Goal: Task Accomplishment & Management: Manage account settings

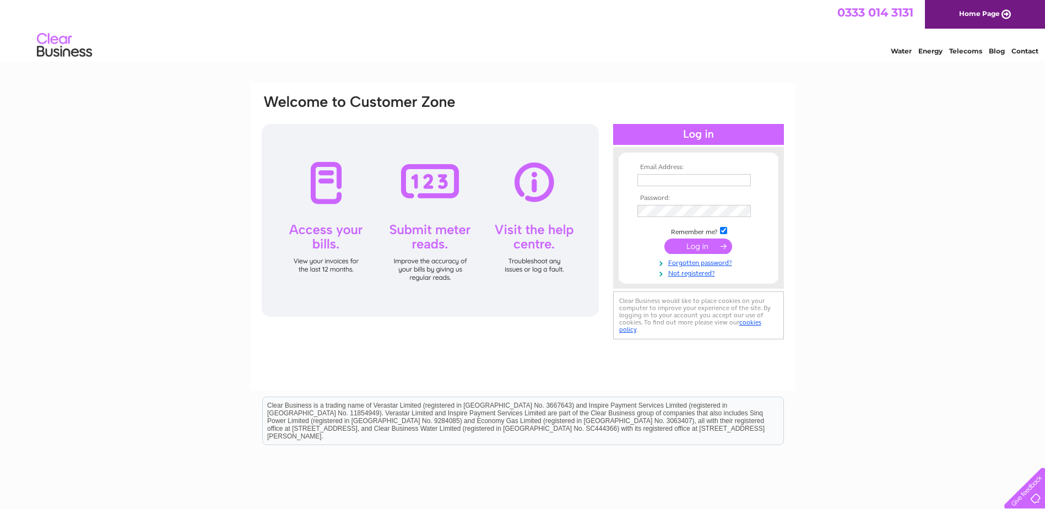
type input "[EMAIL_ADDRESS][DOMAIN_NAME]"
click at [704, 244] on input "submit" at bounding box center [699, 246] width 68 height 15
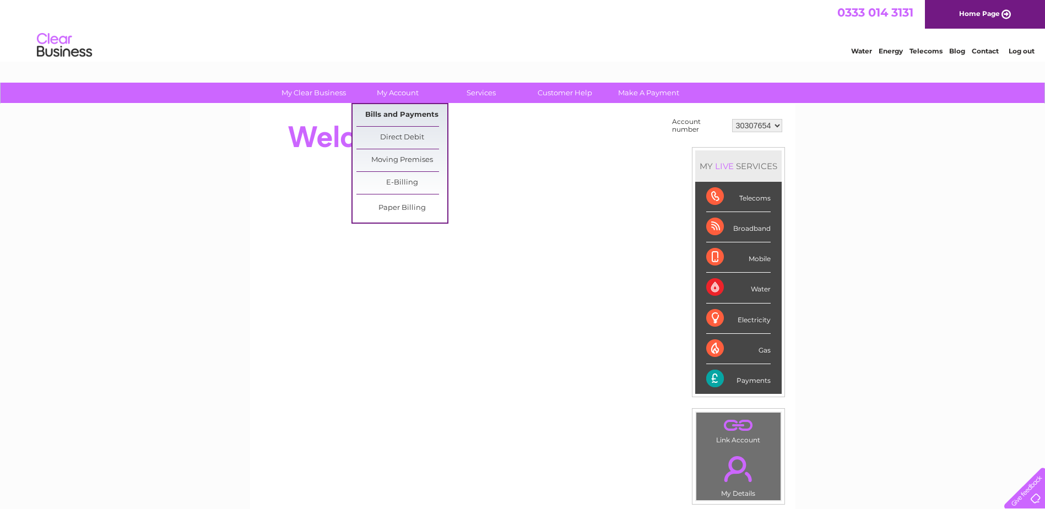
click at [390, 110] on link "Bills and Payments" at bounding box center [402, 115] width 91 height 22
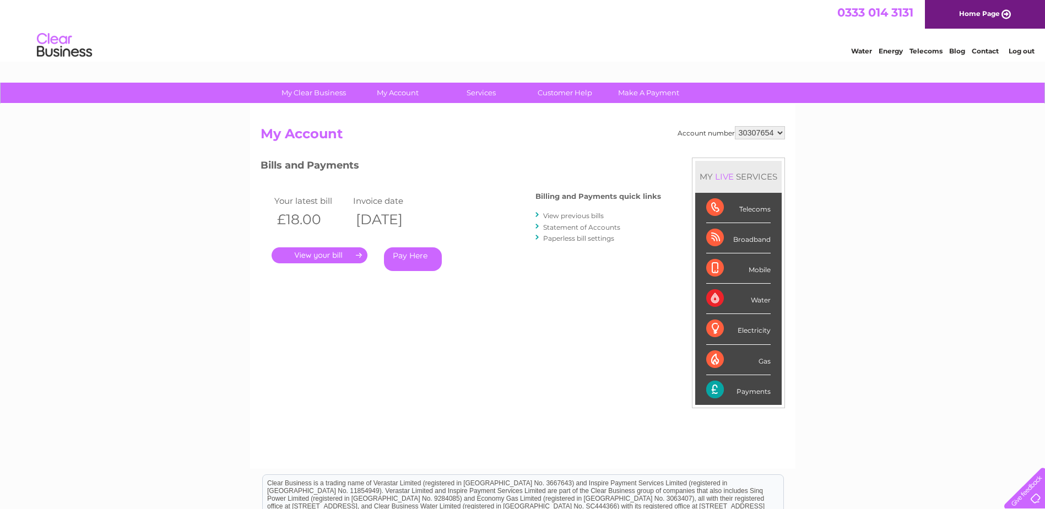
click at [326, 255] on link "." at bounding box center [320, 255] width 96 height 16
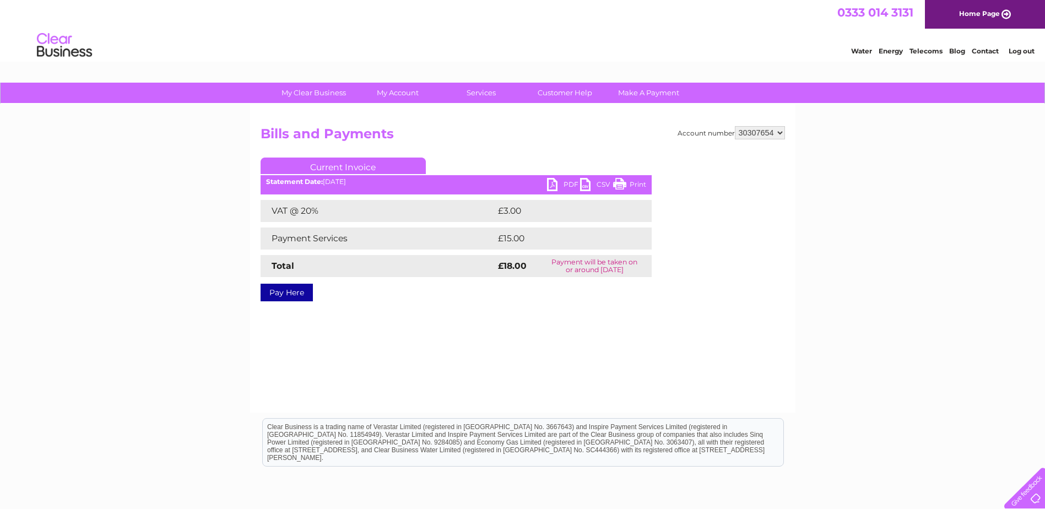
click at [556, 186] on link "PDF" at bounding box center [563, 186] width 33 height 16
click at [778, 134] on select "30307654" at bounding box center [760, 132] width 50 height 13
click at [1029, 53] on link "Log out" at bounding box center [1022, 51] width 26 height 8
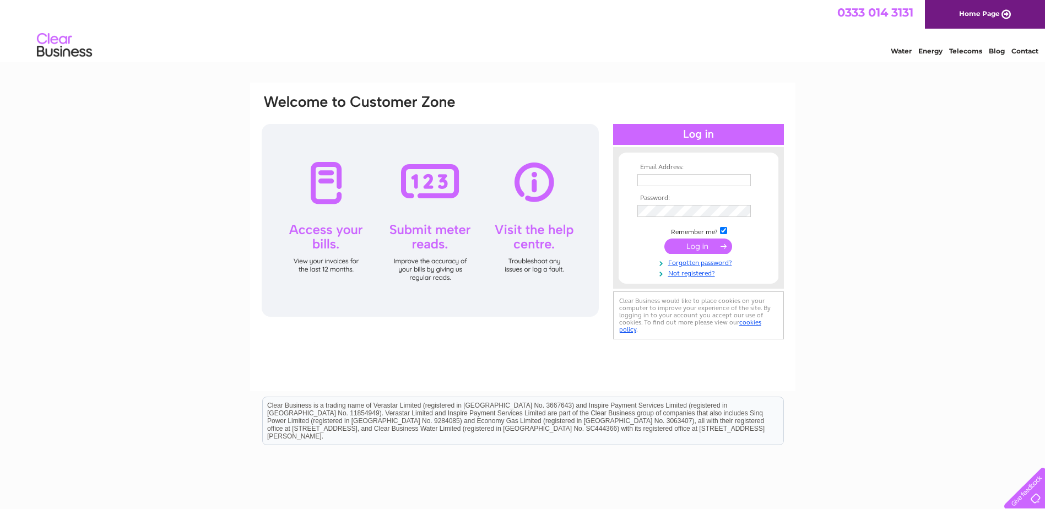
type input "[EMAIL_ADDRESS][DOMAIN_NAME]"
click at [734, 179] on input "[EMAIL_ADDRESS][DOMAIN_NAME]" at bounding box center [695, 180] width 114 height 12
click at [860, 148] on div "Email Address: enquiries@eco-drycleaning.com Password:" at bounding box center [522, 331] width 1045 height 497
click at [692, 244] on input "submit" at bounding box center [699, 246] width 68 height 15
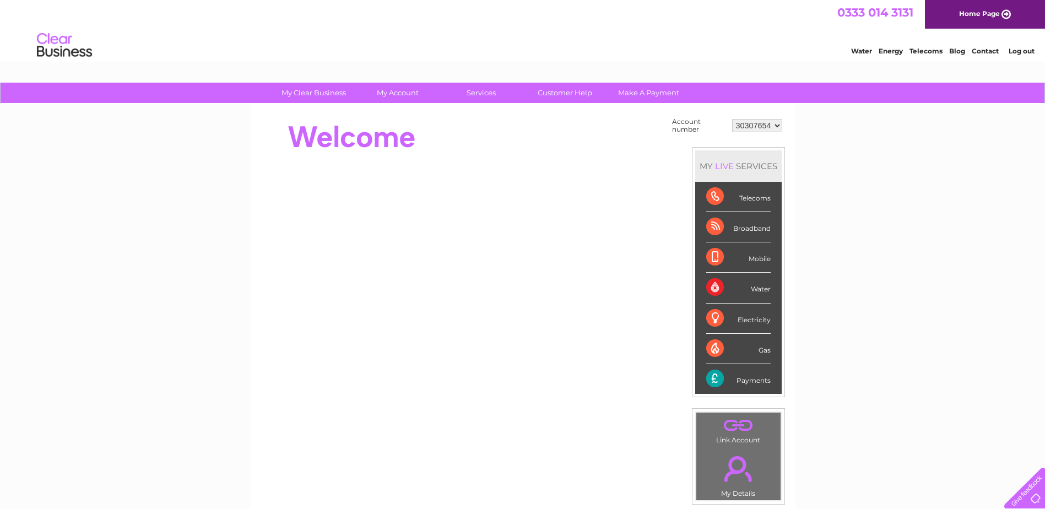
click at [778, 125] on select "30307654" at bounding box center [757, 125] width 50 height 13
click at [778, 124] on select "30307654" at bounding box center [757, 125] width 50 height 13
click at [776, 125] on select "30307654" at bounding box center [757, 125] width 50 height 13
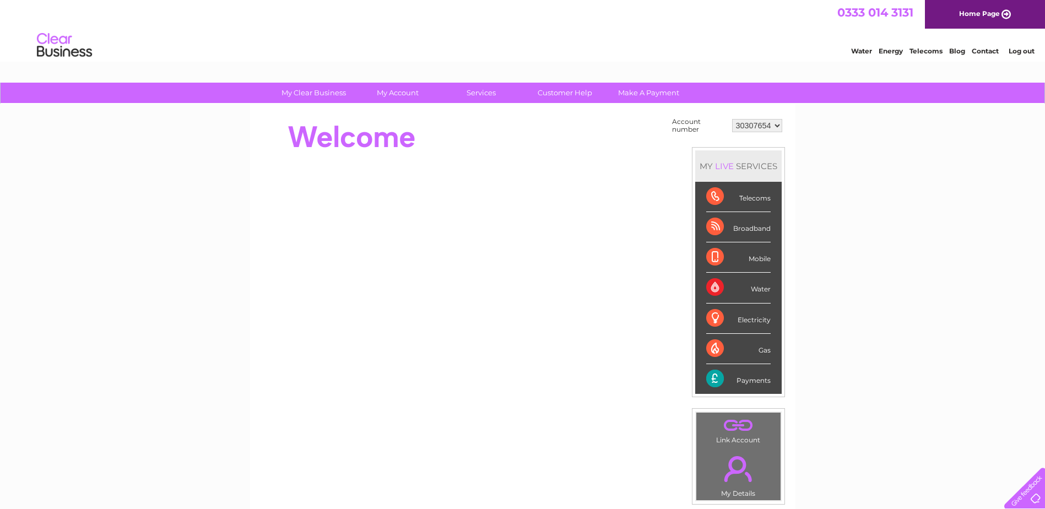
click at [776, 125] on select "30307654" at bounding box center [757, 125] width 50 height 13
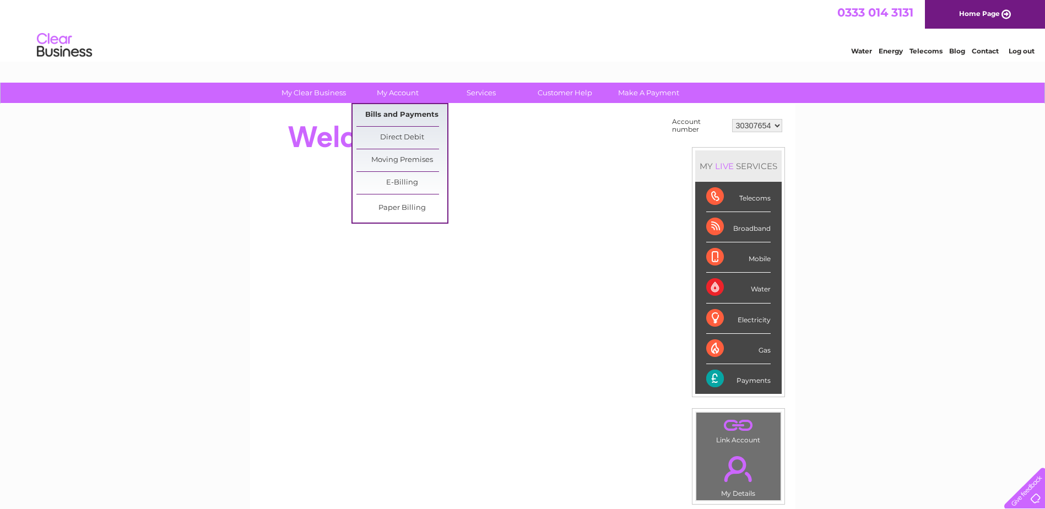
click at [391, 115] on link "Bills and Payments" at bounding box center [402, 115] width 91 height 22
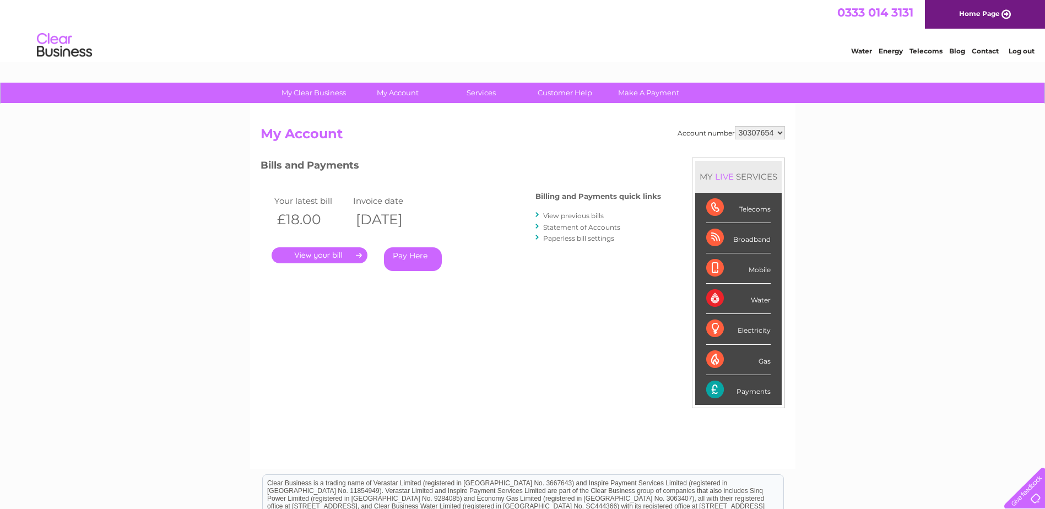
click at [333, 255] on link "." at bounding box center [320, 255] width 96 height 16
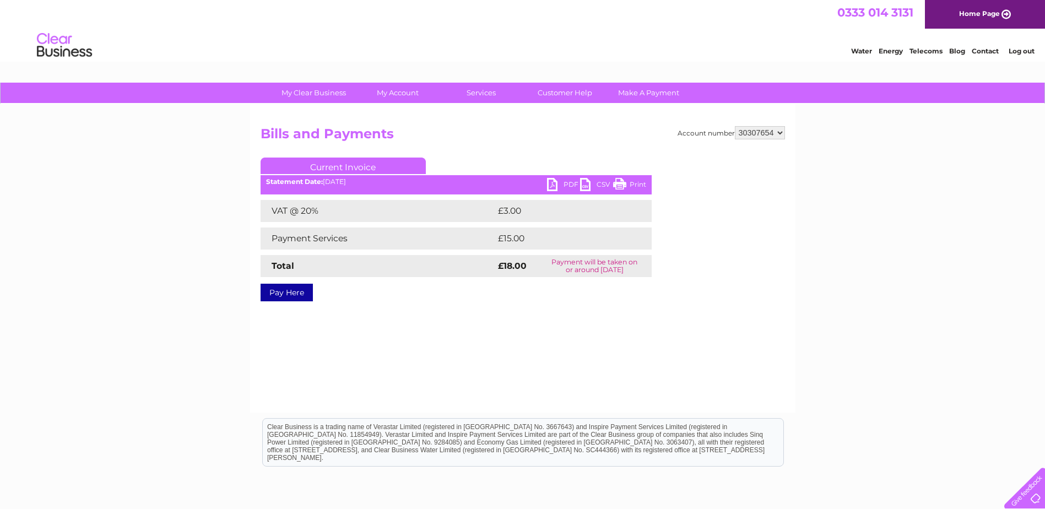
click at [565, 185] on link "PDF" at bounding box center [563, 186] width 33 height 16
click at [780, 134] on select "30307654" at bounding box center [760, 132] width 50 height 13
click at [781, 133] on select "30307654" at bounding box center [760, 132] width 50 height 13
click at [781, 134] on select "30307654" at bounding box center [760, 132] width 50 height 13
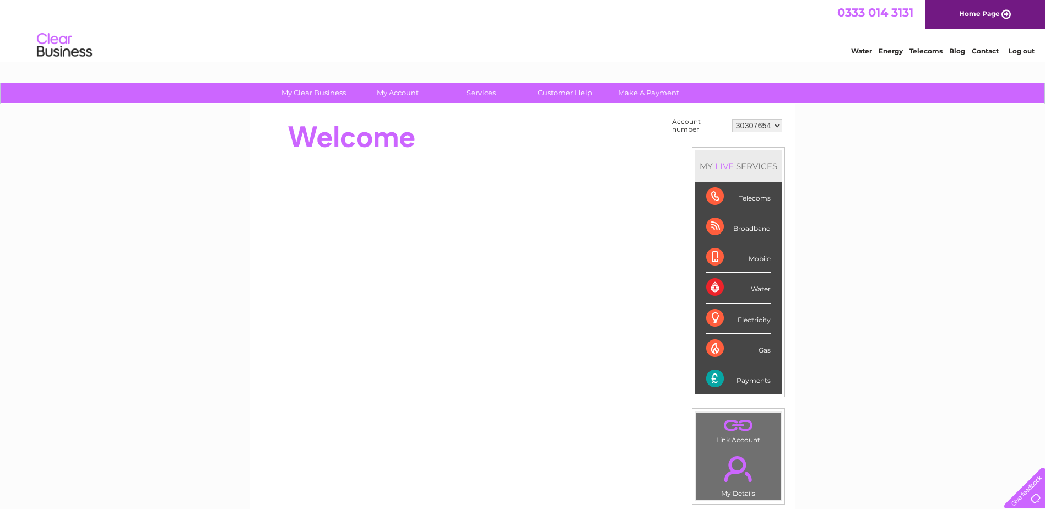
click at [778, 126] on select "30307654" at bounding box center [757, 125] width 50 height 13
click at [1029, 50] on link "Log out" at bounding box center [1022, 51] width 26 height 8
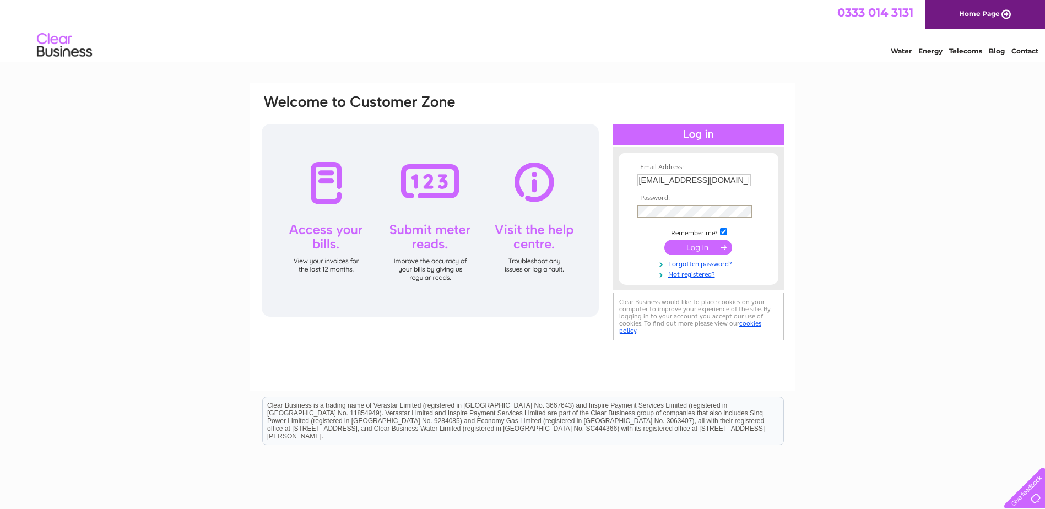
type input "jeff@eco-drycleaning.com"
click at [703, 245] on input "submit" at bounding box center [699, 246] width 68 height 15
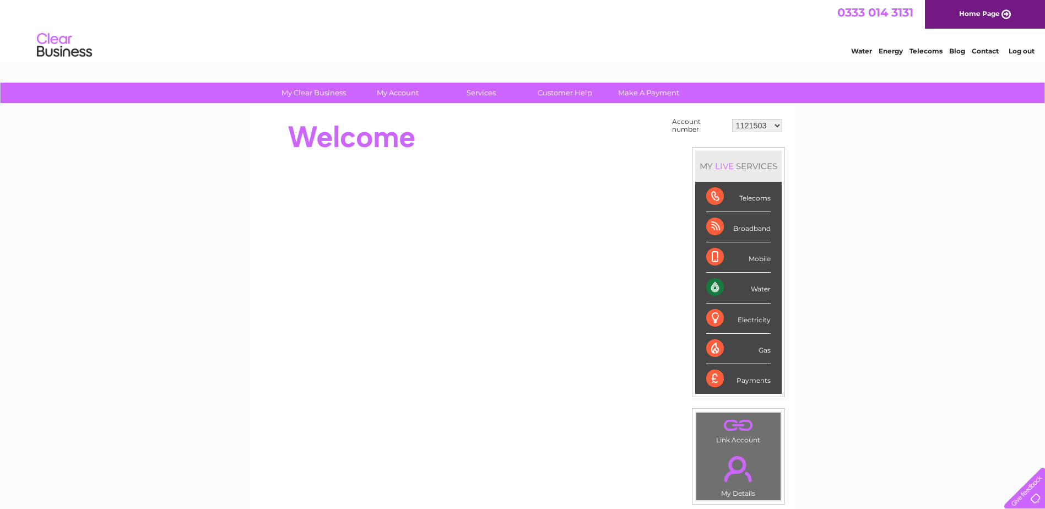
click at [778, 125] on select "1121503 30307467 30307470" at bounding box center [757, 125] width 50 height 13
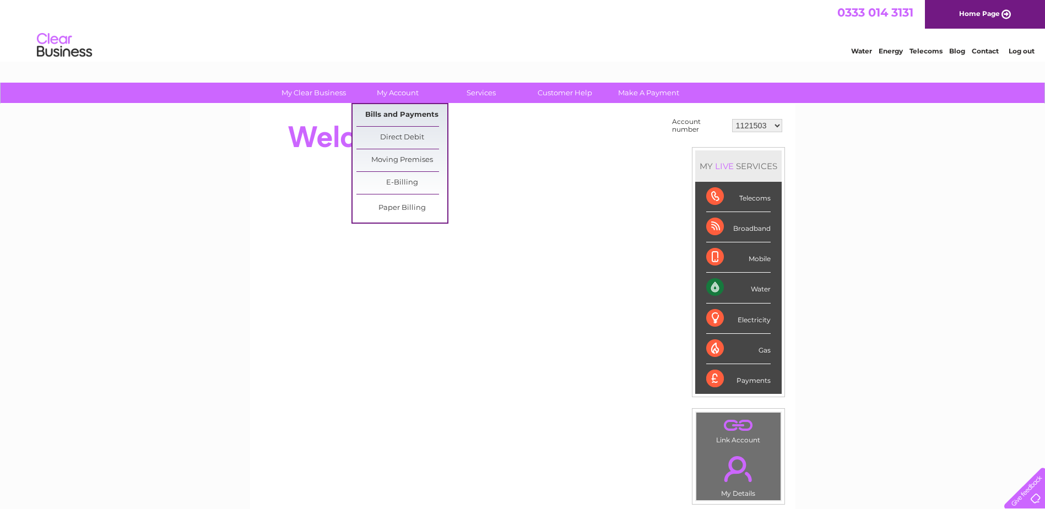
click at [397, 115] on link "Bills and Payments" at bounding box center [402, 115] width 91 height 22
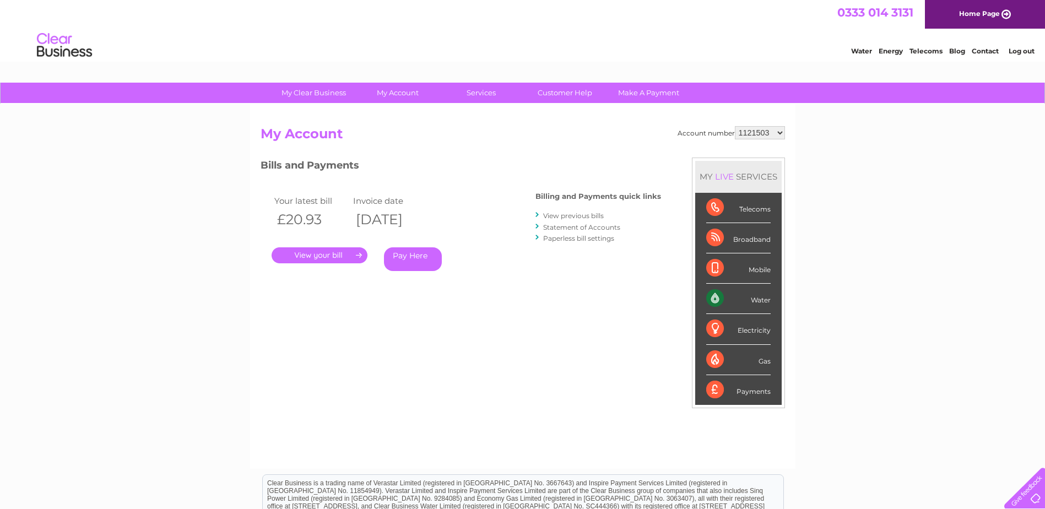
click at [328, 256] on link "." at bounding box center [320, 255] width 96 height 16
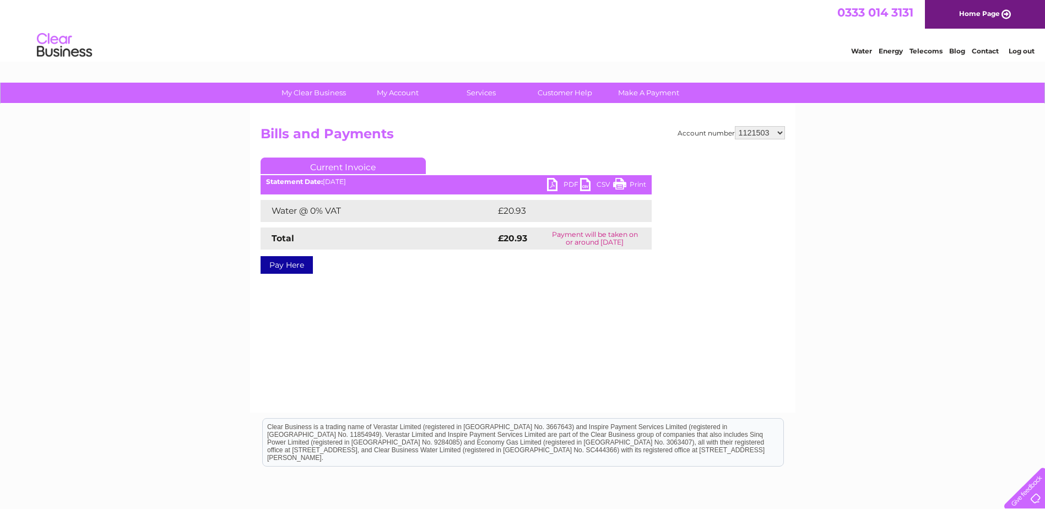
click at [561, 182] on link "PDF" at bounding box center [563, 186] width 33 height 16
click at [783, 133] on select "1121503 30307467 30307470" at bounding box center [760, 132] width 50 height 13
click at [735, 126] on select "1121503 30307467 30307470" at bounding box center [760, 132] width 50 height 13
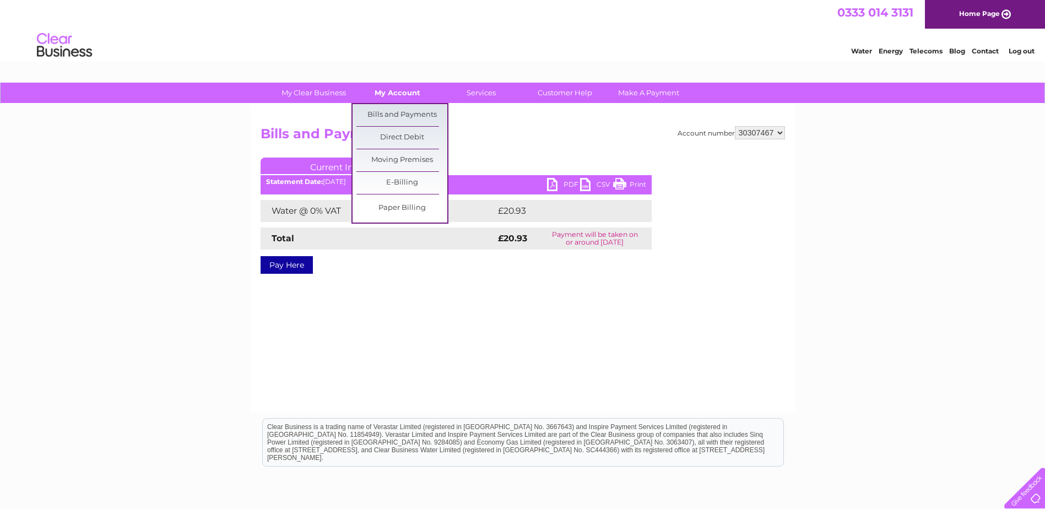
click at [380, 92] on link "My Account" at bounding box center [397, 93] width 91 height 20
click at [381, 112] on link "Bills and Payments" at bounding box center [402, 115] width 91 height 22
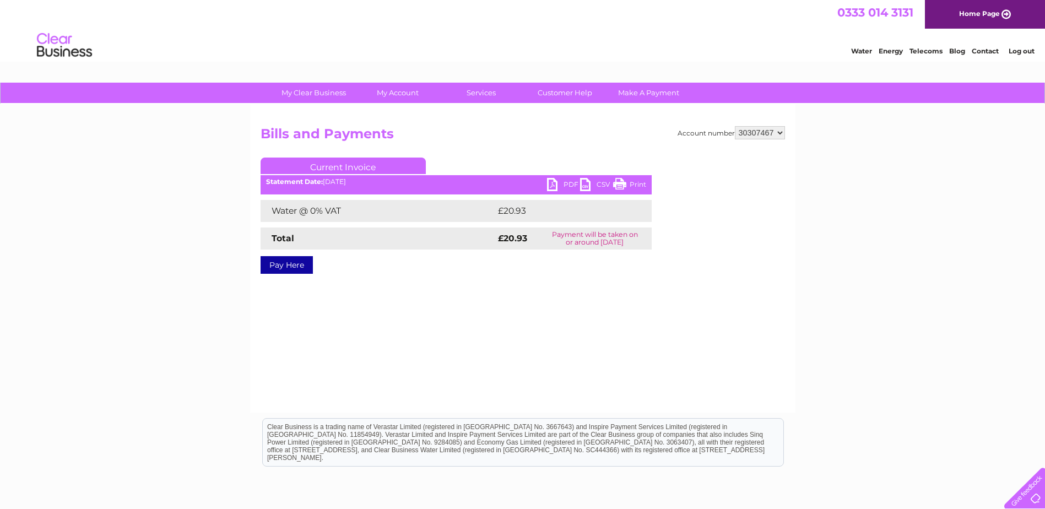
click at [557, 184] on link "PDF" at bounding box center [563, 186] width 33 height 16
click at [783, 133] on select "1121503 30307467 30307470" at bounding box center [760, 132] width 50 height 13
select select "30307470"
click at [735, 126] on select "1121503 30307467 30307470" at bounding box center [760, 132] width 50 height 13
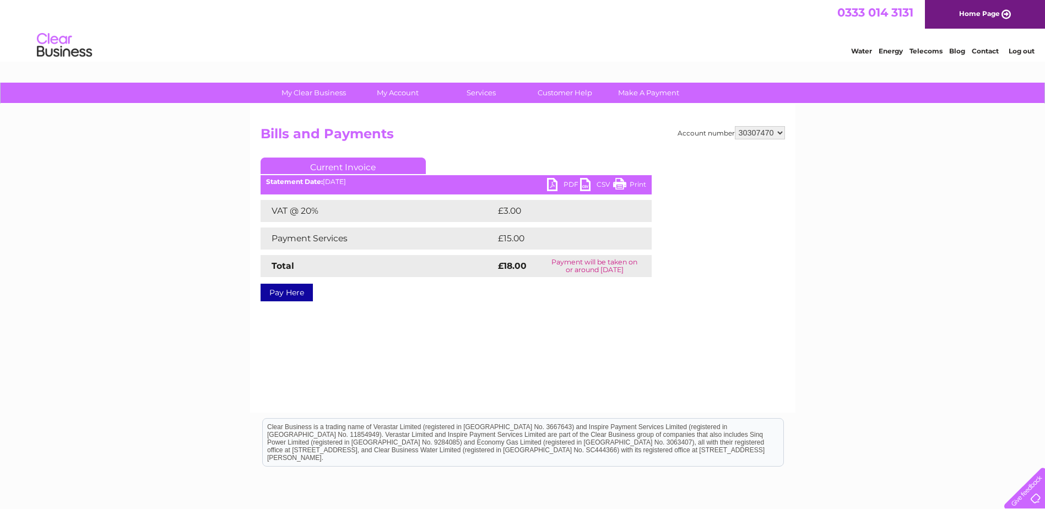
click at [554, 179] on link "PDF" at bounding box center [563, 186] width 33 height 16
click at [773, 136] on select "1121503 30307467 30307470" at bounding box center [760, 132] width 50 height 13
click at [781, 134] on select "1121503 30307467 30307470" at bounding box center [760, 132] width 50 height 13
select select "30307467"
click at [735, 126] on select "1121503 30307467 30307470" at bounding box center [760, 132] width 50 height 13
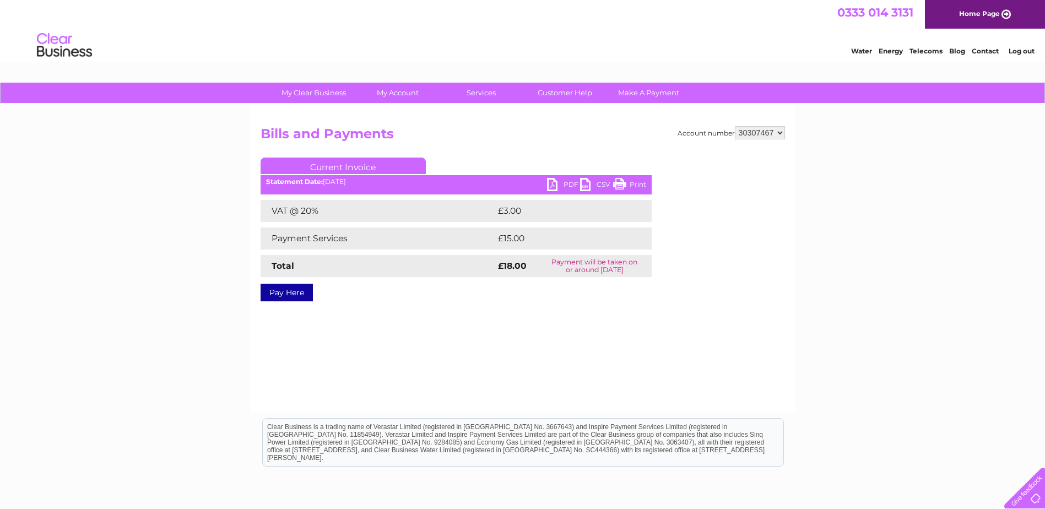
click at [551, 179] on link "PDF" at bounding box center [563, 186] width 33 height 16
click at [781, 132] on select "1121503 30307467 30307470" at bounding box center [760, 132] width 50 height 13
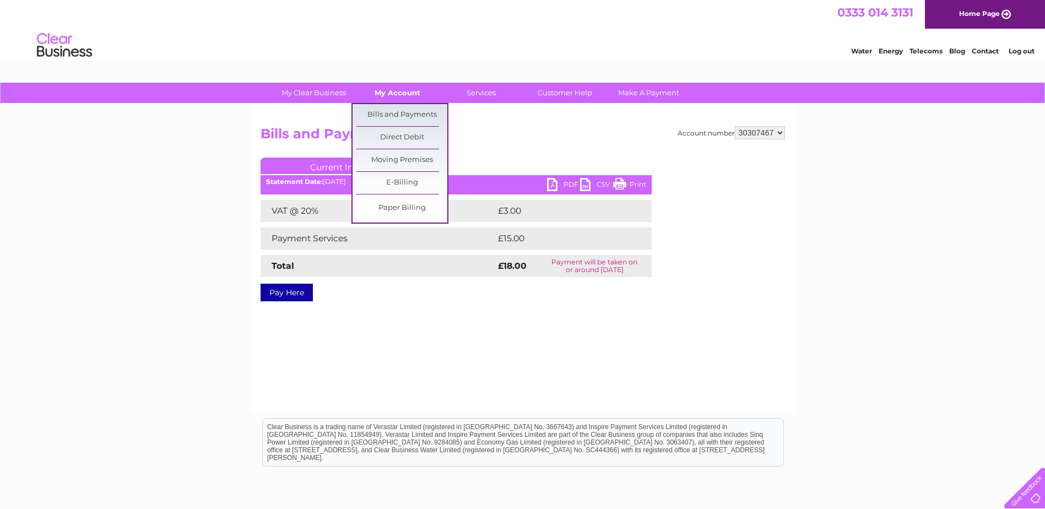
click at [397, 90] on link "My Account" at bounding box center [397, 93] width 91 height 20
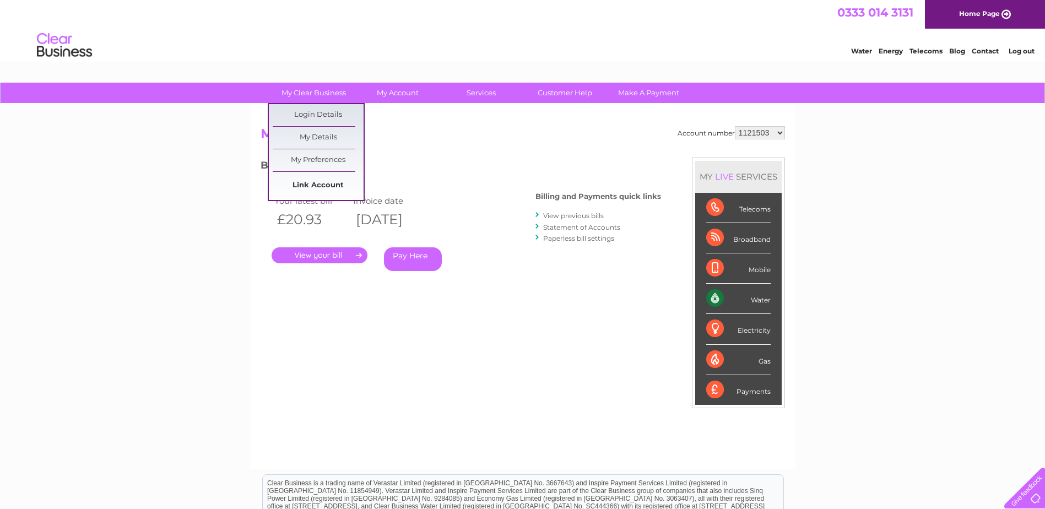
click at [315, 186] on link "Link Account" at bounding box center [318, 186] width 91 height 22
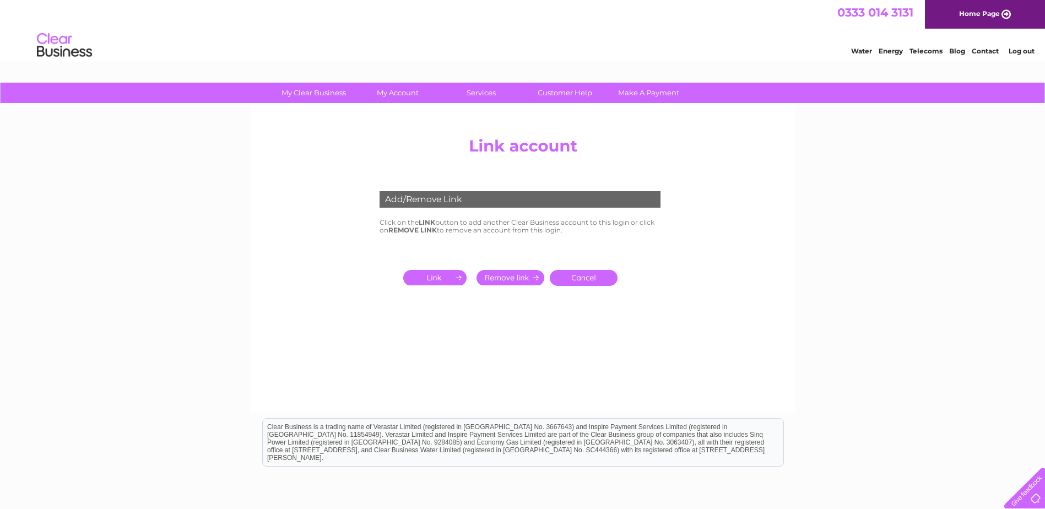
click at [436, 274] on input "submit" at bounding box center [437, 277] width 68 height 15
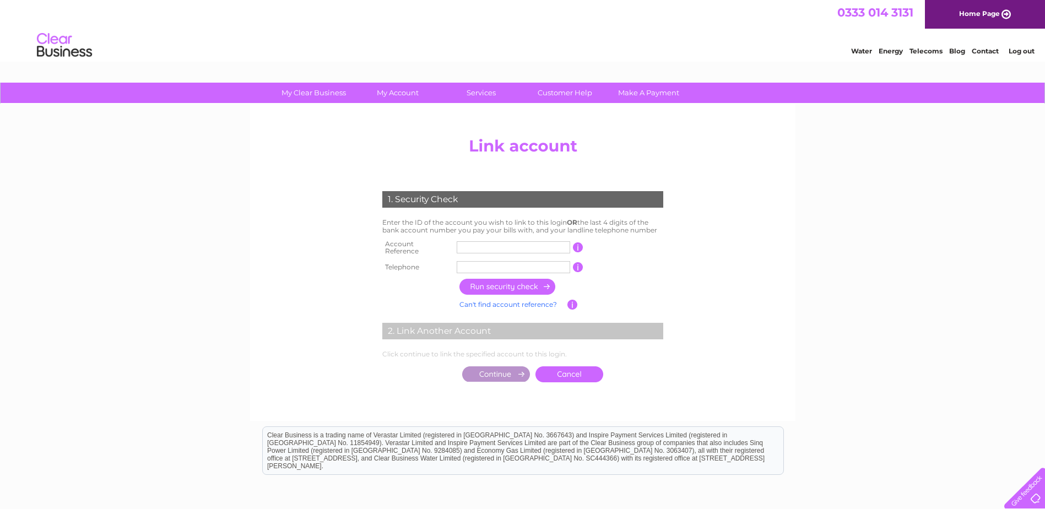
click at [476, 247] on input "text" at bounding box center [514, 247] width 114 height 12
type input "30307467"
type input "01642818488"
click at [510, 244] on input "30307467" at bounding box center [514, 247] width 114 height 12
type input "3"
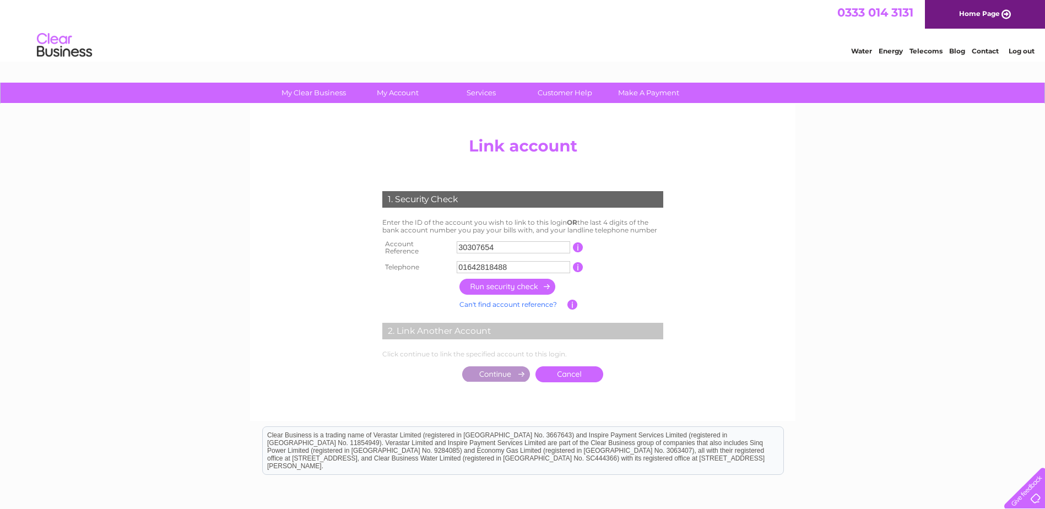
type input "30307654"
click at [528, 283] on input "button" at bounding box center [508, 287] width 97 height 16
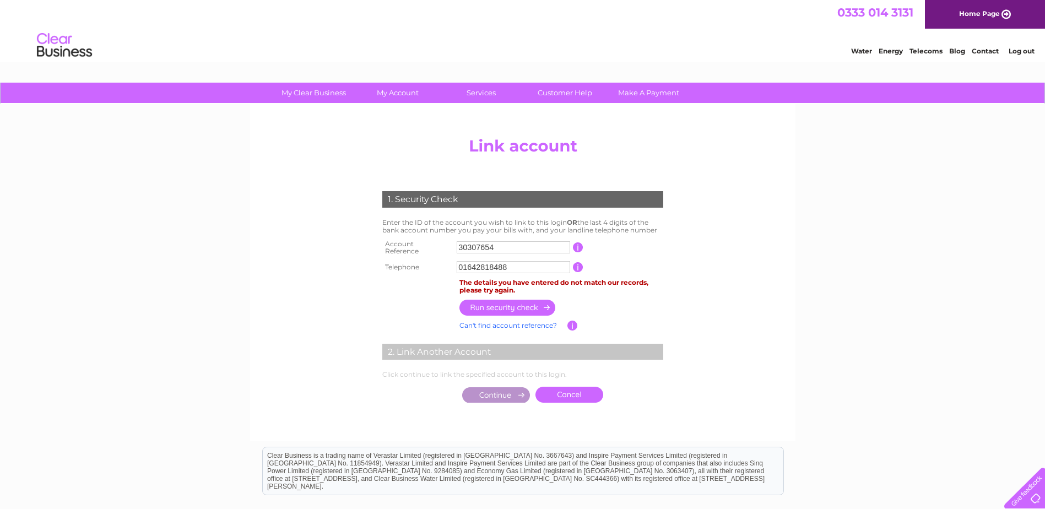
click at [462, 247] on input "30307654" at bounding box center [514, 247] width 114 height 12
click at [519, 268] on input "01642818488" at bounding box center [514, 267] width 114 height 12
type input "0"
click at [514, 303] on input "button" at bounding box center [508, 308] width 97 height 16
click at [520, 265] on input "01740238030" at bounding box center [514, 267] width 114 height 12
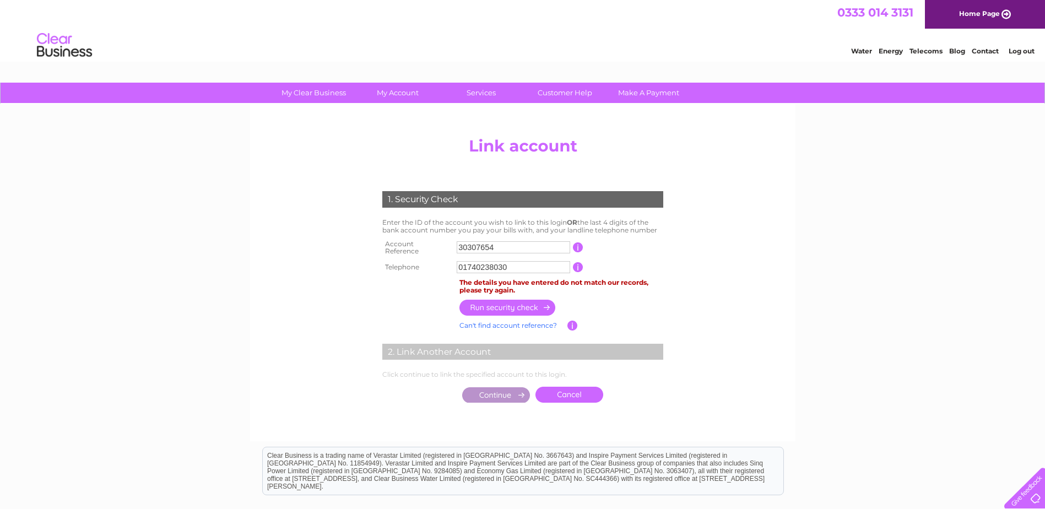
click at [495, 303] on input "button" at bounding box center [508, 308] width 97 height 16
drag, startPoint x: 515, startPoint y: 266, endPoint x: 271, endPoint y: 234, distance: 246.8
click at [271, 234] on center "Add/Remove Link Click on the LINK button to add another Clear Business account …" at bounding box center [523, 281] width 525 height 299
click at [578, 262] on input "button" at bounding box center [578, 267] width 10 height 10
click at [535, 303] on input "button" at bounding box center [508, 308] width 97 height 16
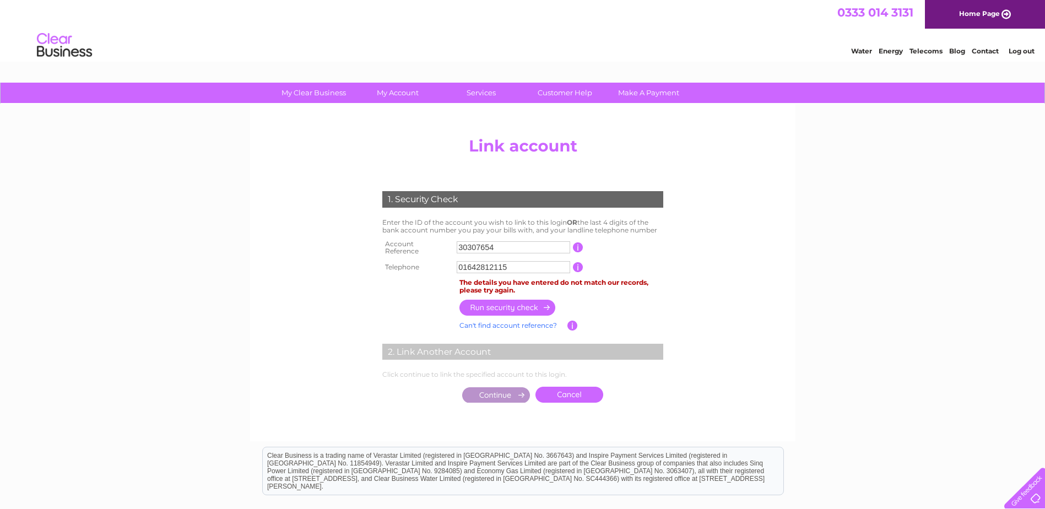
click at [518, 261] on input "01642812115" at bounding box center [514, 267] width 114 height 12
click at [506, 302] on input "button" at bounding box center [508, 308] width 97 height 16
drag, startPoint x: 520, startPoint y: 262, endPoint x: 238, endPoint y: 220, distance: 285.3
click at [204, 230] on div "My Clear Business Login Details My Details My Preferences Link Account My Accou…" at bounding box center [522, 356] width 1045 height 547
type input "07768196801"
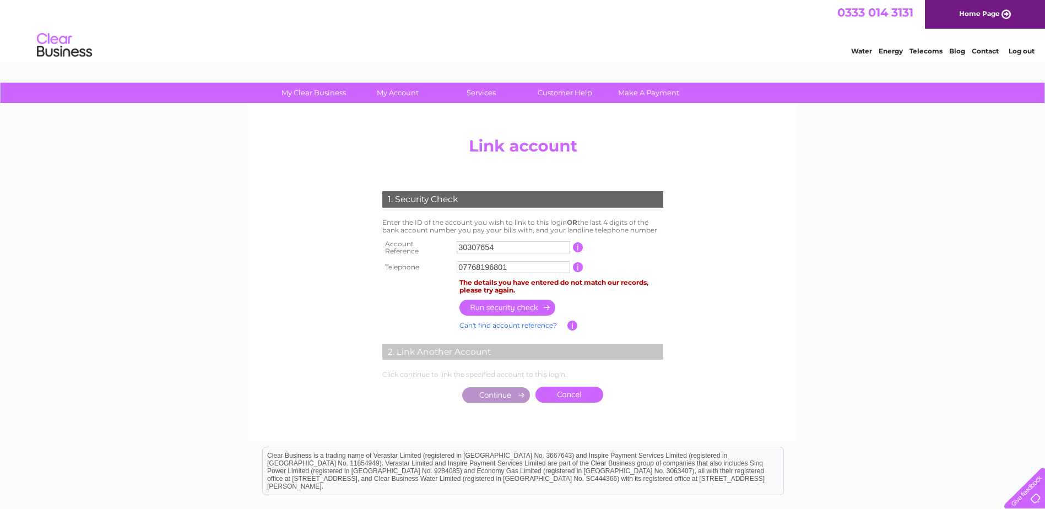
click at [522, 305] on input "button" at bounding box center [508, 308] width 97 height 16
drag, startPoint x: 521, startPoint y: 266, endPoint x: 269, endPoint y: 249, distance: 252.5
click at [269, 249] on center "Add/Remove Link Click on the LINK button to add another Clear Business account …" at bounding box center [523, 281] width 525 height 299
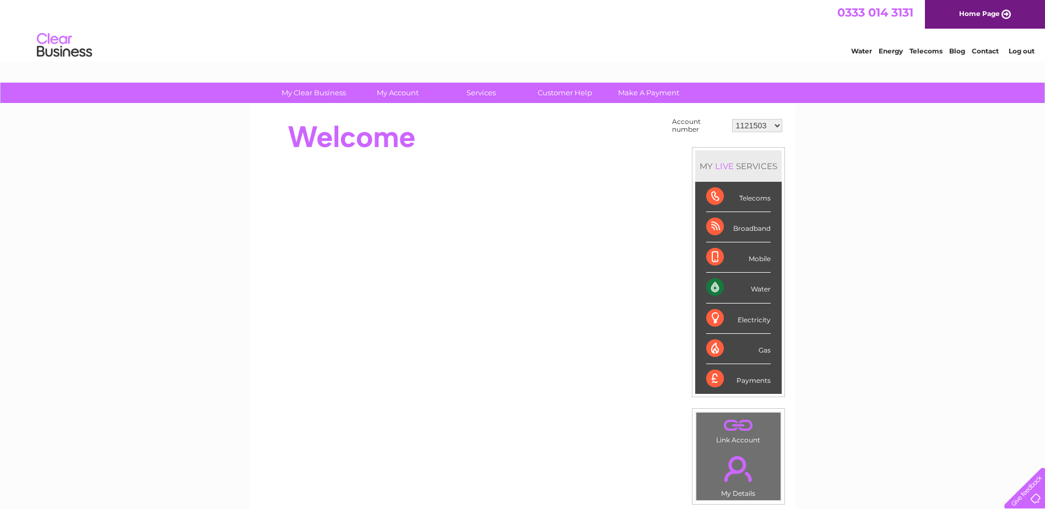
click at [782, 126] on select "1121503 30307467 30307470" at bounding box center [757, 125] width 50 height 13
click at [1020, 50] on link "Log out" at bounding box center [1022, 51] width 26 height 8
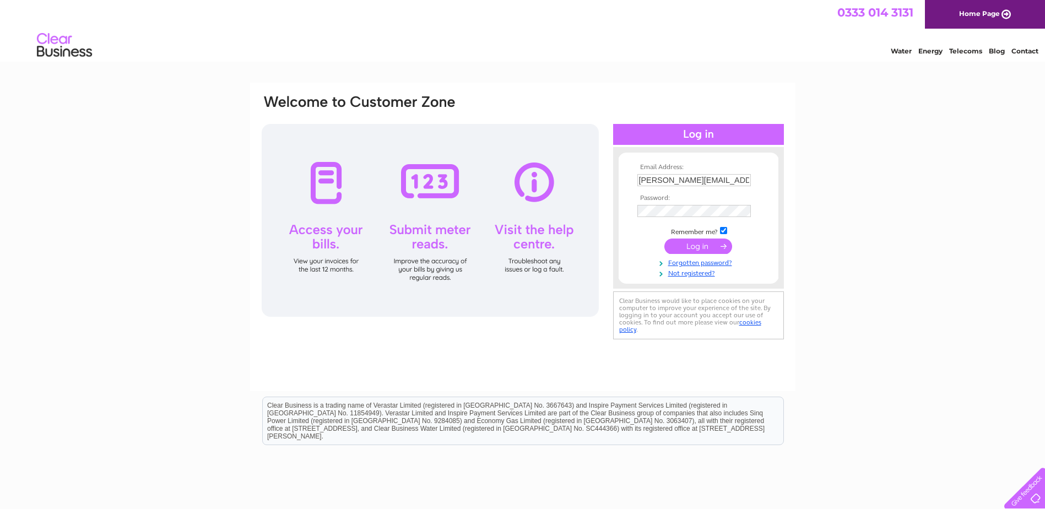
click at [730, 179] on input "[PERSON_NAME][EMAIL_ADDRESS][DOMAIN_NAME]" at bounding box center [695, 180] width 114 height 12
type input "[EMAIL_ADDRESS][DOMAIN_NAME]"
click at [715, 249] on input "submit" at bounding box center [699, 246] width 68 height 15
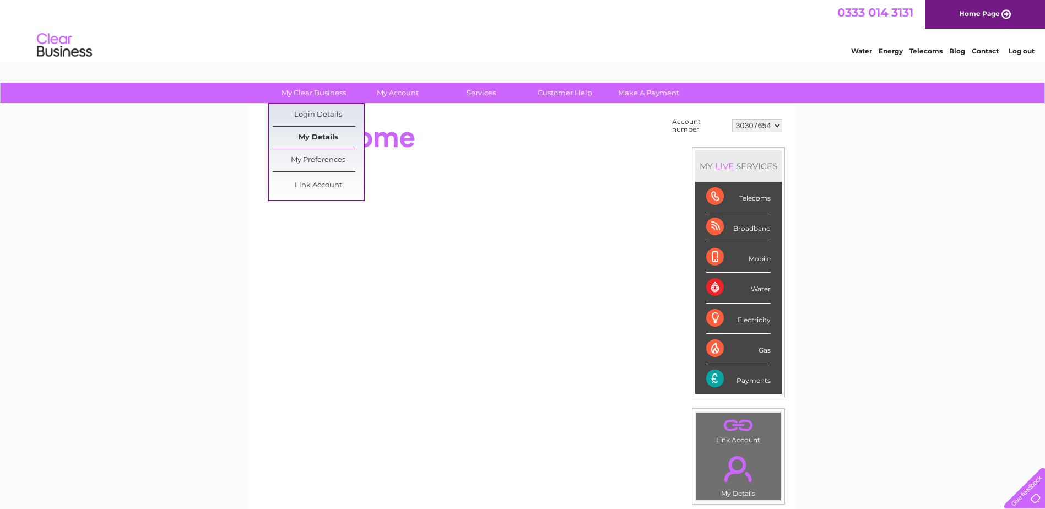
click at [318, 136] on link "My Details" at bounding box center [318, 138] width 91 height 22
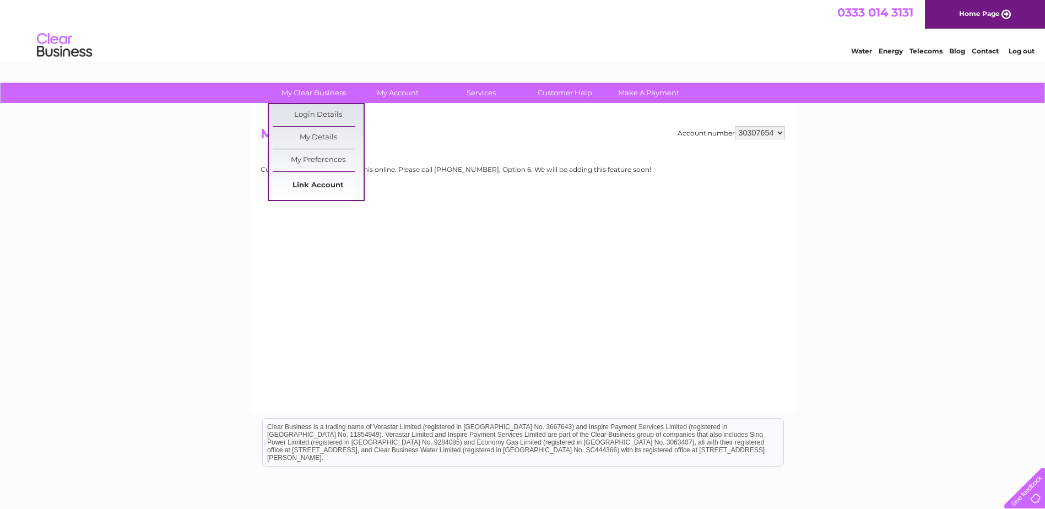
click at [317, 182] on link "Link Account" at bounding box center [318, 186] width 91 height 22
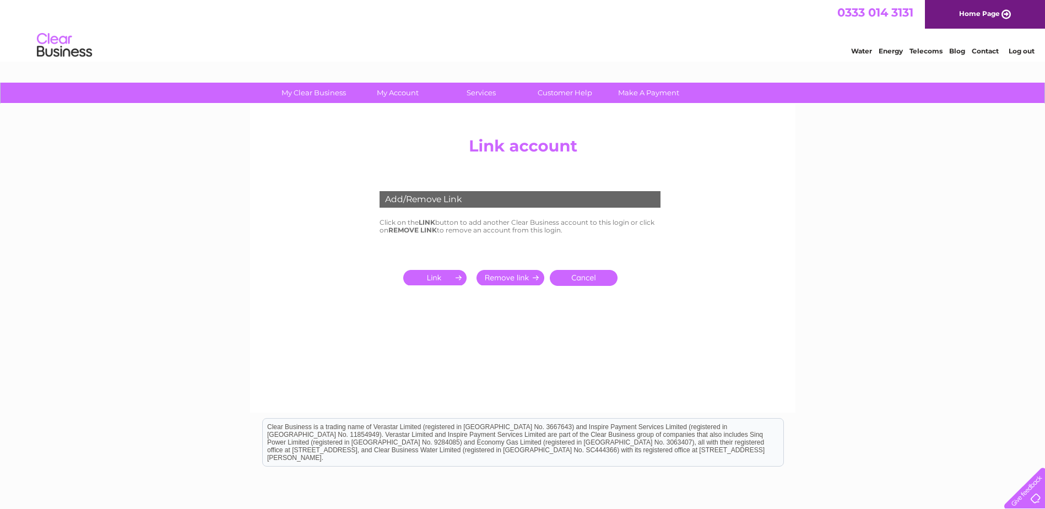
click at [441, 277] on input "submit" at bounding box center [437, 277] width 68 height 15
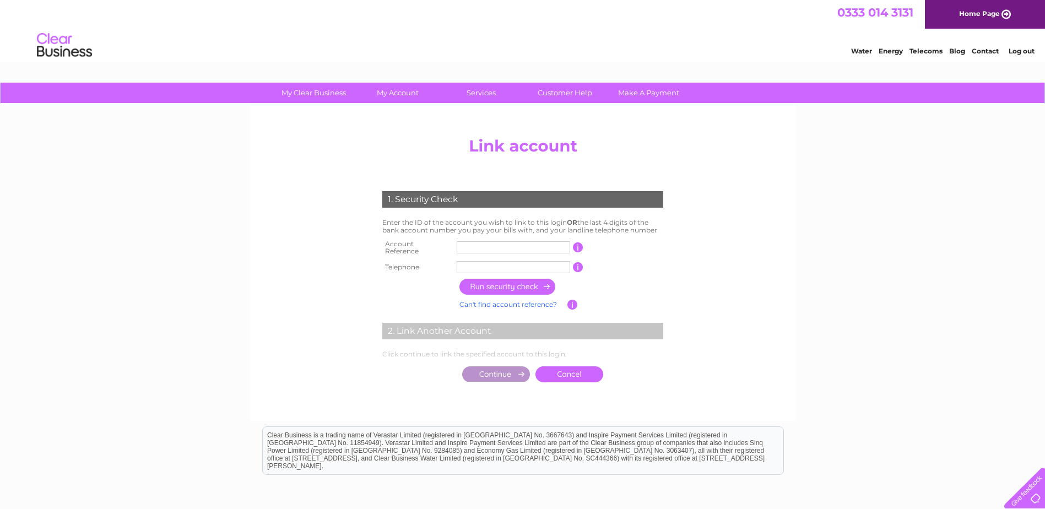
click at [502, 248] on input "text" at bounding box center [514, 247] width 114 height 12
type input "30307654"
click at [501, 264] on input "text" at bounding box center [514, 267] width 114 height 12
type input "01740238030"
click at [508, 283] on input "button" at bounding box center [508, 287] width 97 height 16
